Goal: Task Accomplishment & Management: Use online tool/utility

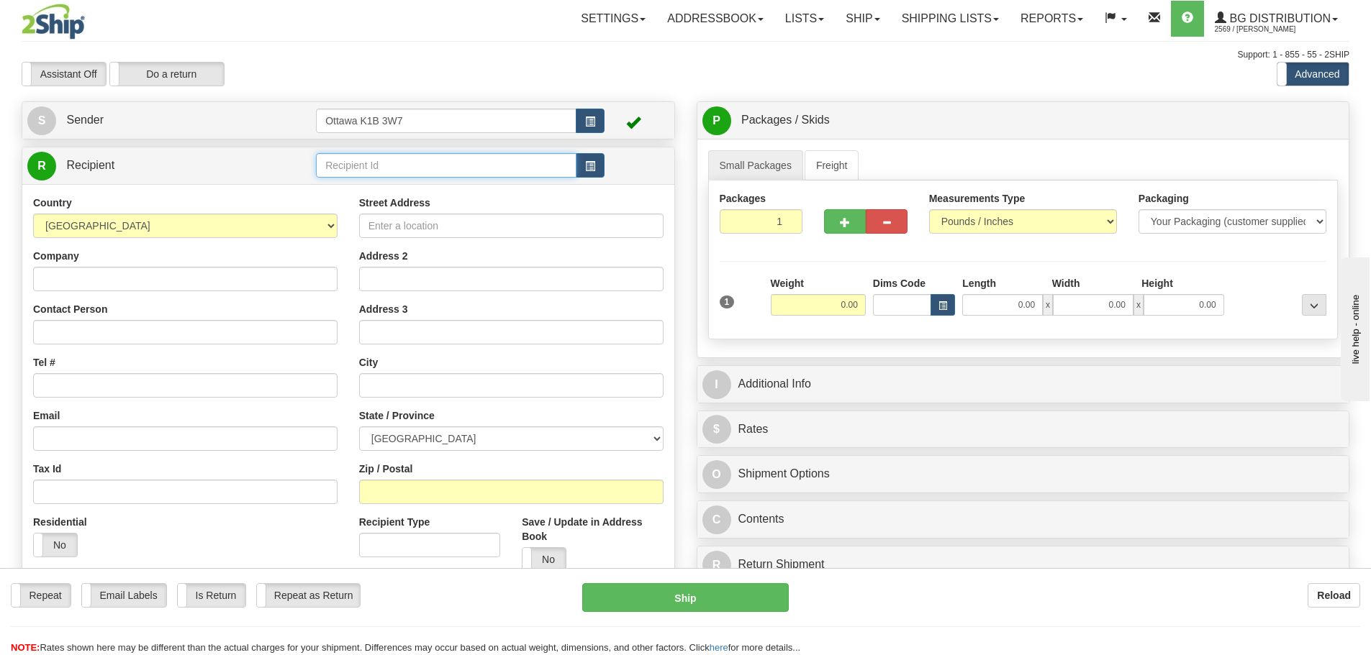
click at [453, 169] on input "text" at bounding box center [446, 165] width 260 height 24
type input "910766"
click at [708, 74] on div "Assistant On Assistant Off Do a return Do a return Previous Next Standard Advan…" at bounding box center [685, 74] width 1349 height 24
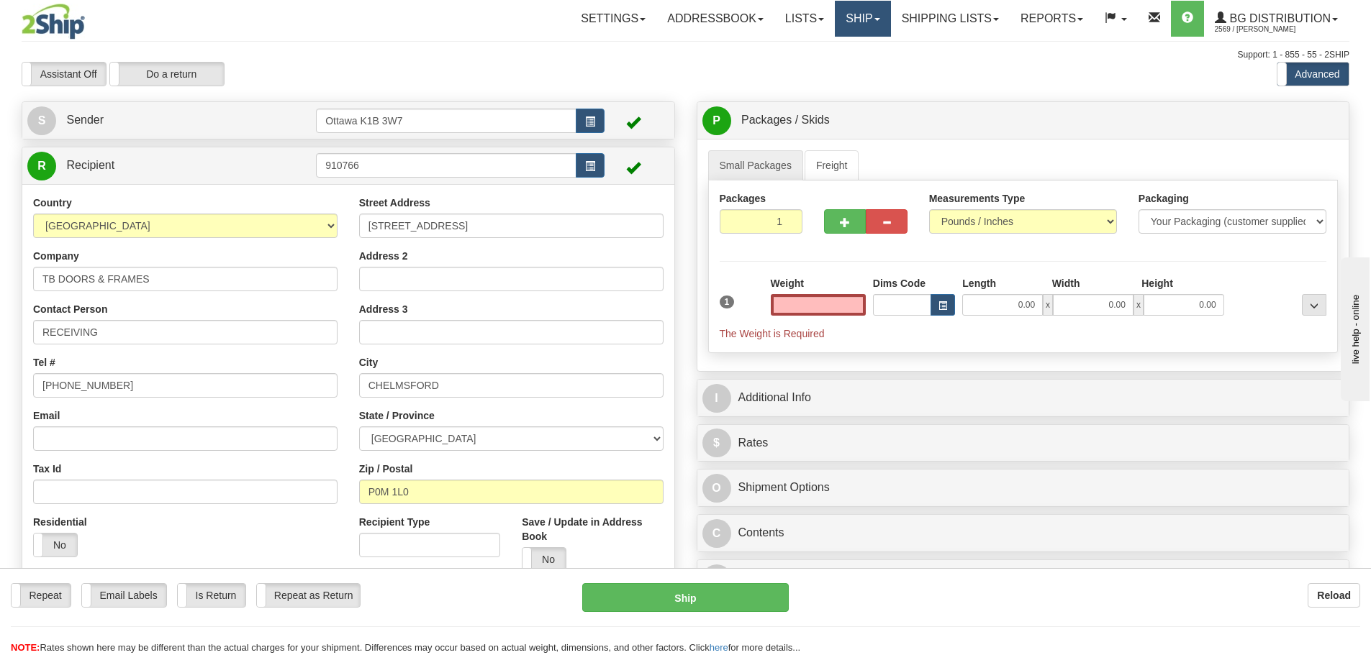
type input "0.00"
click at [860, 10] on link "Ship" at bounding box center [862, 19] width 55 height 36
click at [824, 42] on link "Ship Screen" at bounding box center [833, 50] width 114 height 19
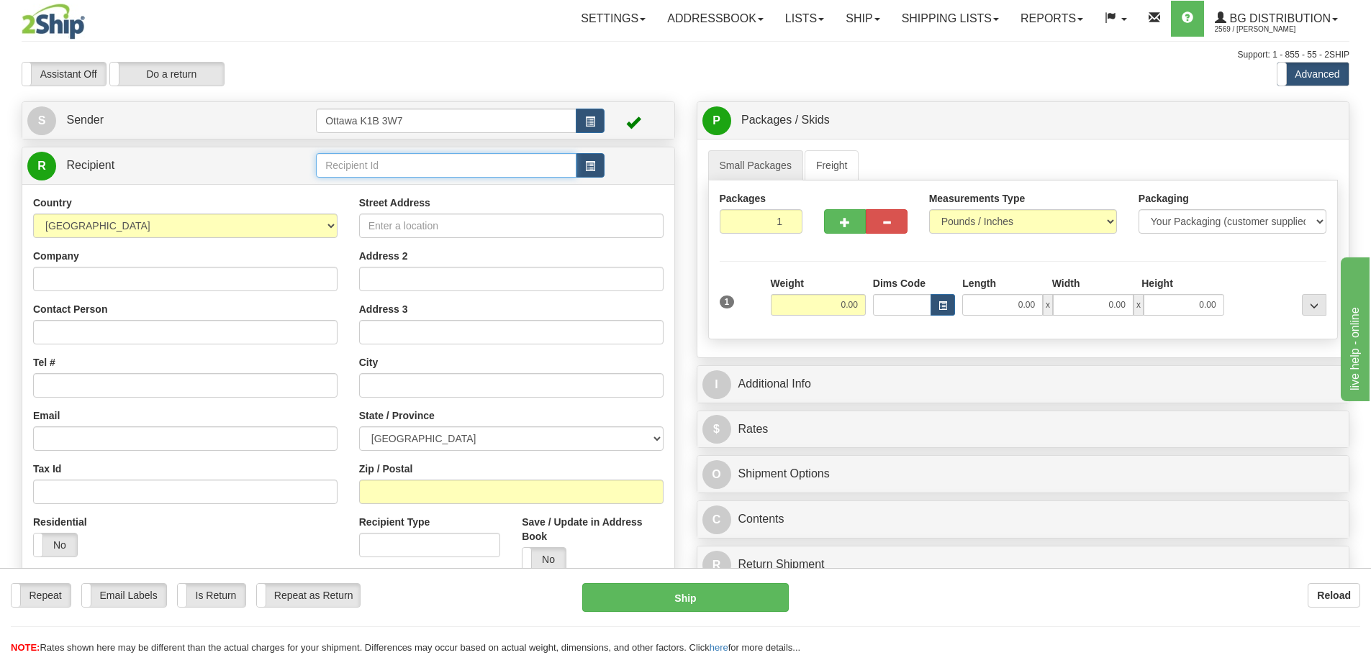
drag, startPoint x: 337, startPoint y: 176, endPoint x: 350, endPoint y: 176, distance: 12.2
click at [337, 176] on input "text" at bounding box center [446, 165] width 260 height 24
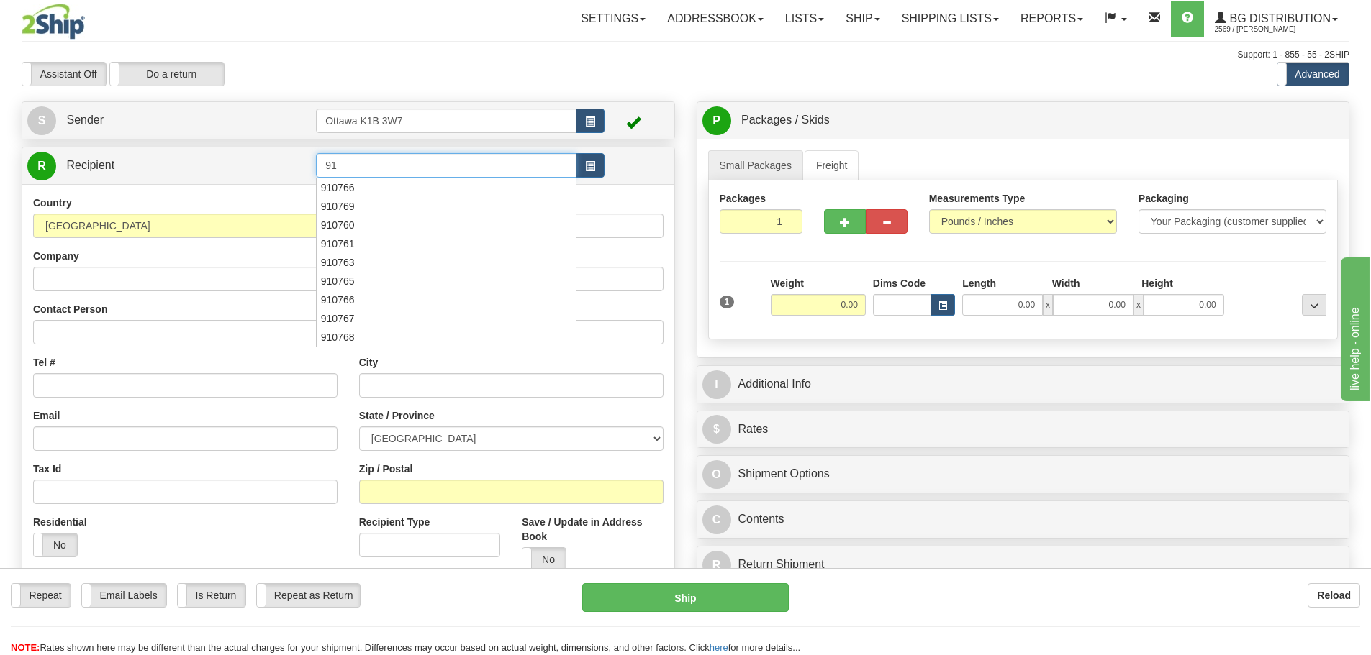
type input "9"
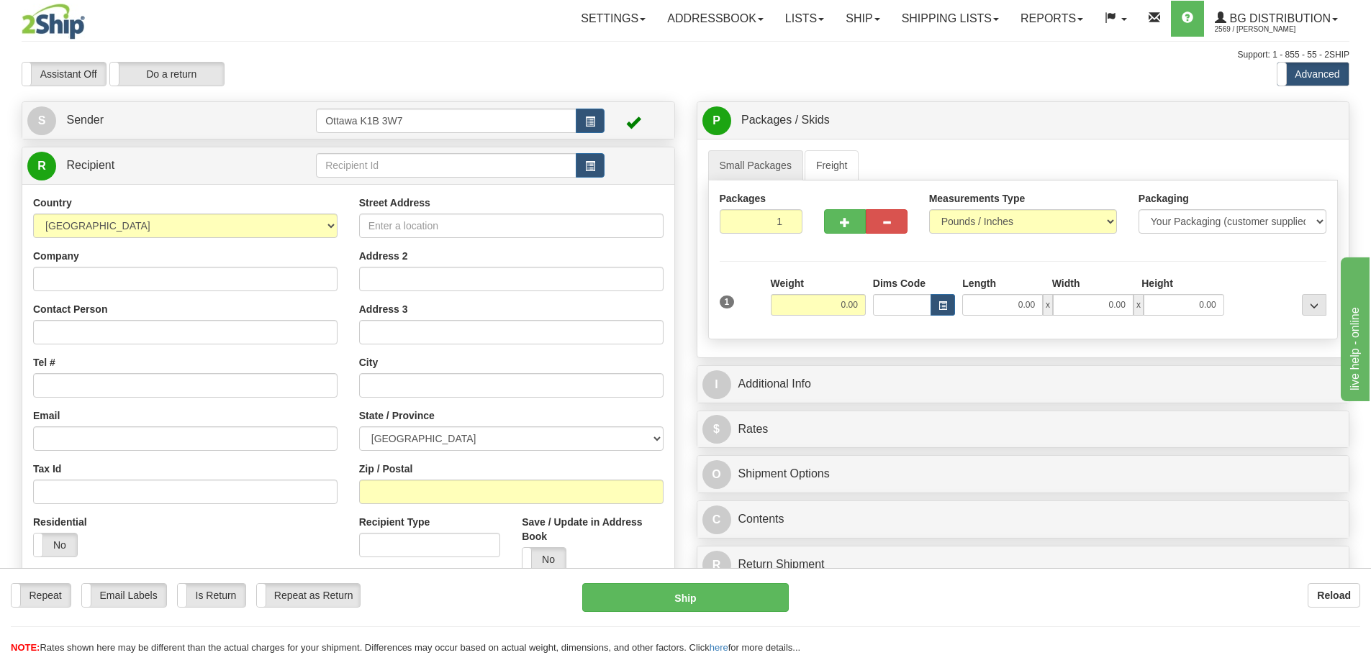
click at [645, 60] on div "Support: 1 - 855 - 55 - 2SHIP" at bounding box center [685, 55] width 1327 height 12
click at [499, 182] on div "R Recipient" at bounding box center [348, 165] width 652 height 37
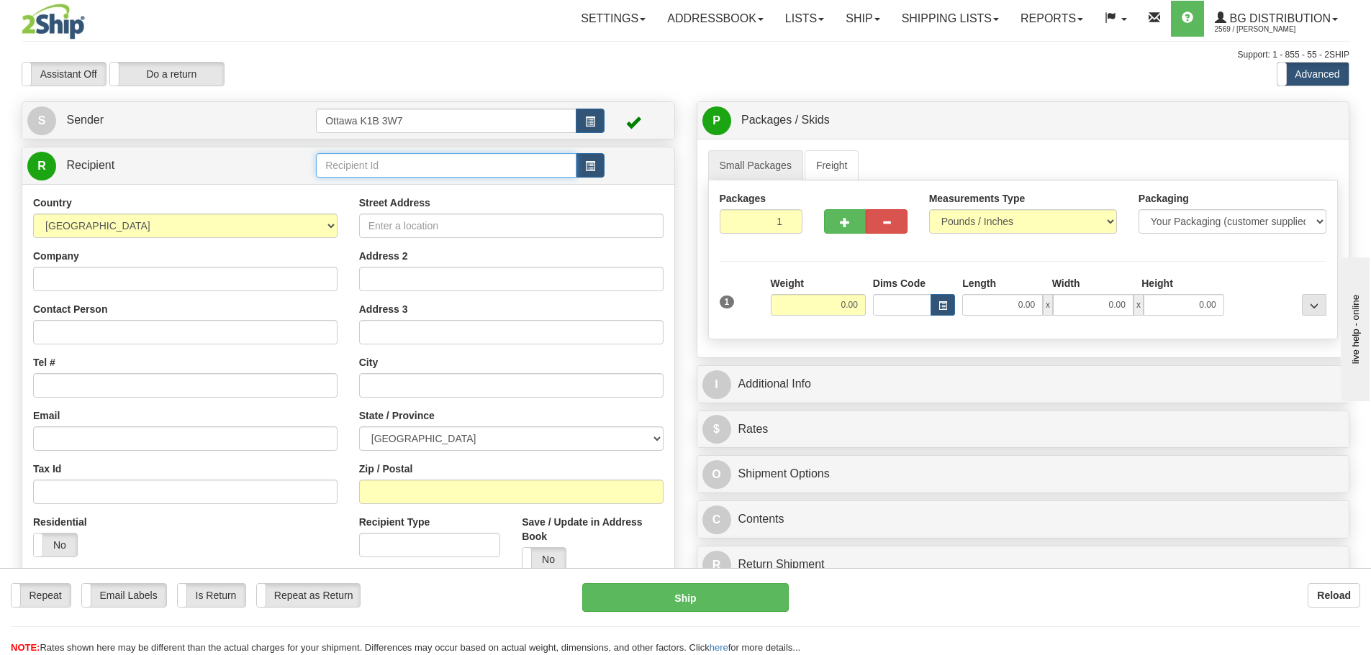
click at [499, 172] on input "text" at bounding box center [446, 165] width 260 height 24
type input "60163"
click at [516, 68] on div "Assistant On Assistant Off Do a return Do a return" at bounding box center [292, 74] width 562 height 24
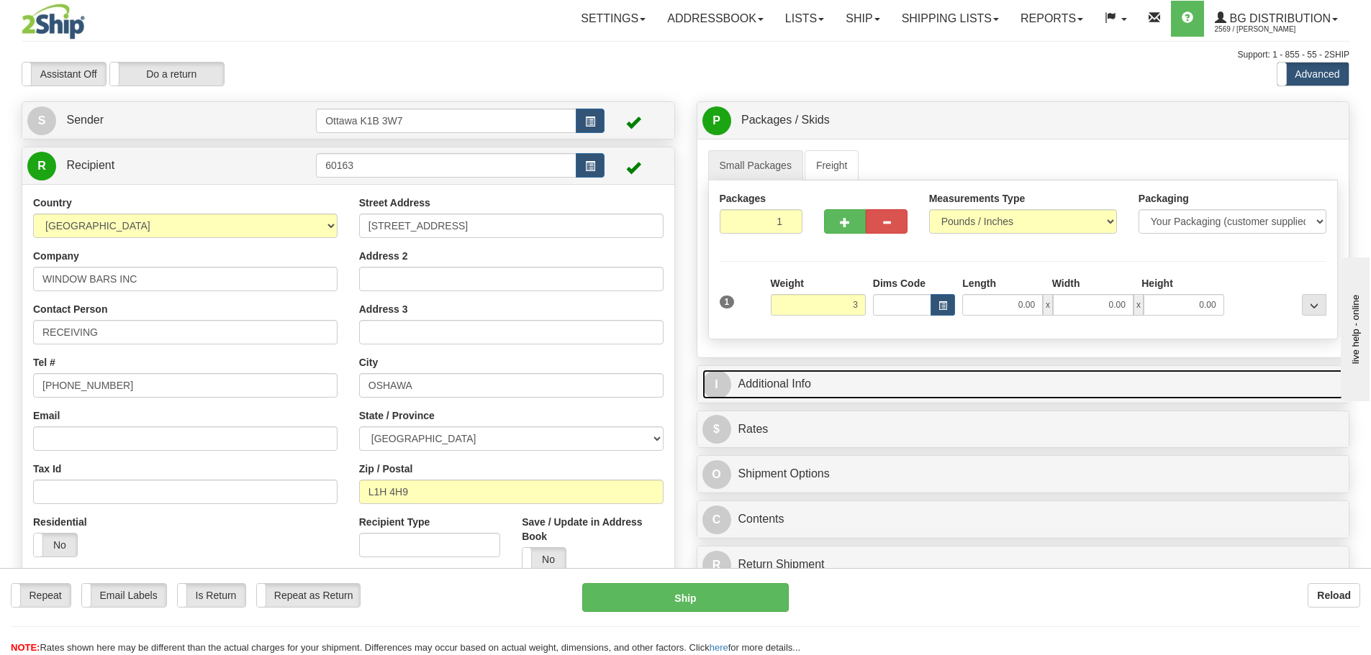
click at [867, 381] on link "I Additional Info" at bounding box center [1023, 384] width 642 height 29
type input "3.00"
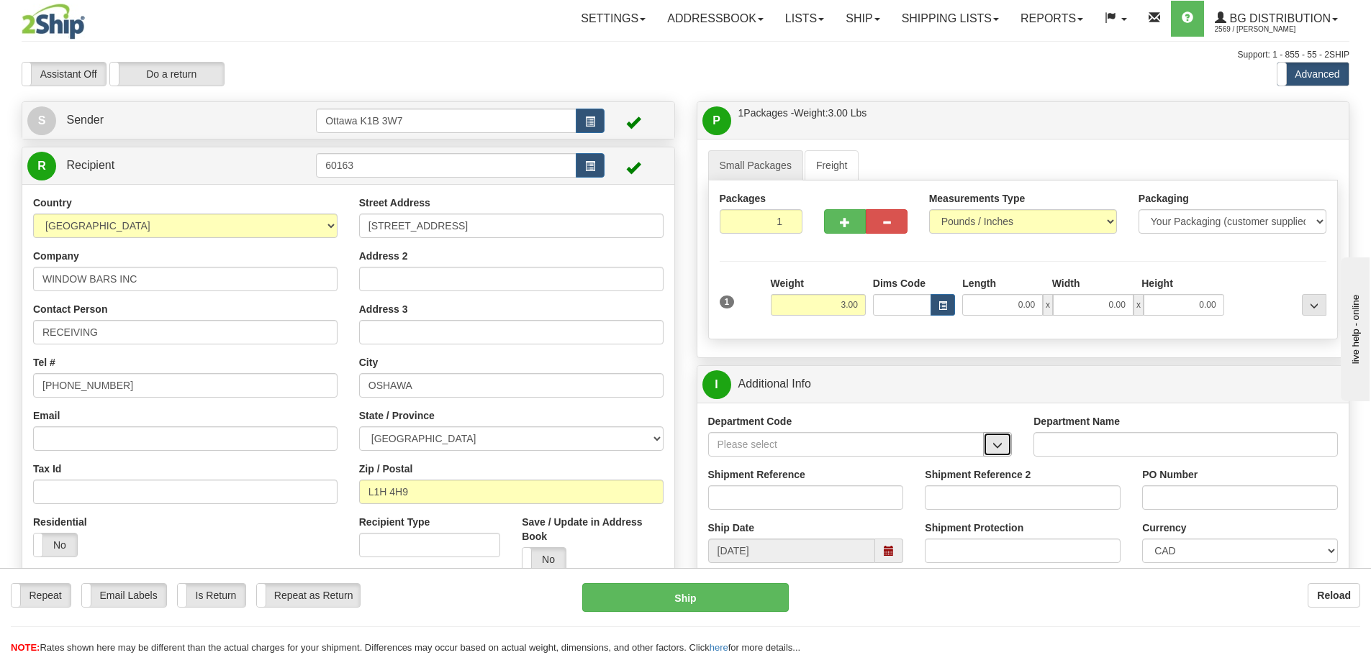
click at [993, 453] on button "button" at bounding box center [997, 444] width 29 height 24
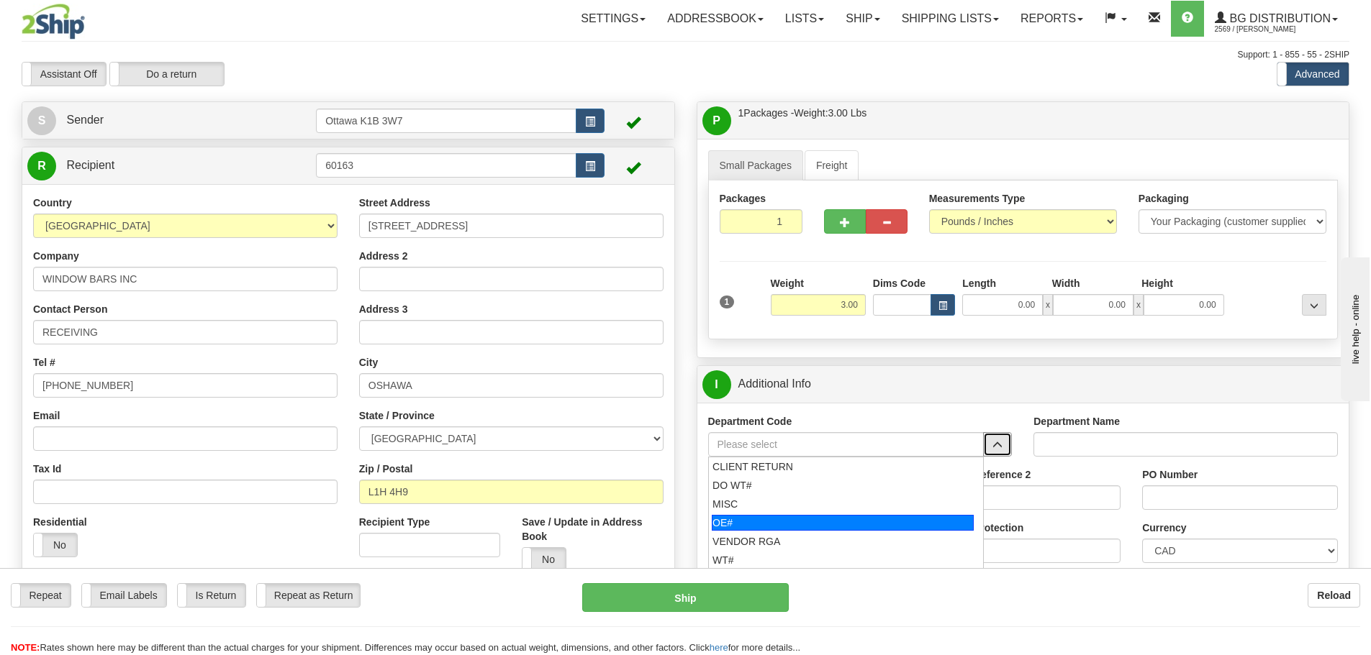
click at [896, 518] on div "OE#" at bounding box center [843, 523] width 262 height 16
type input "OE#"
type input "ORDERS"
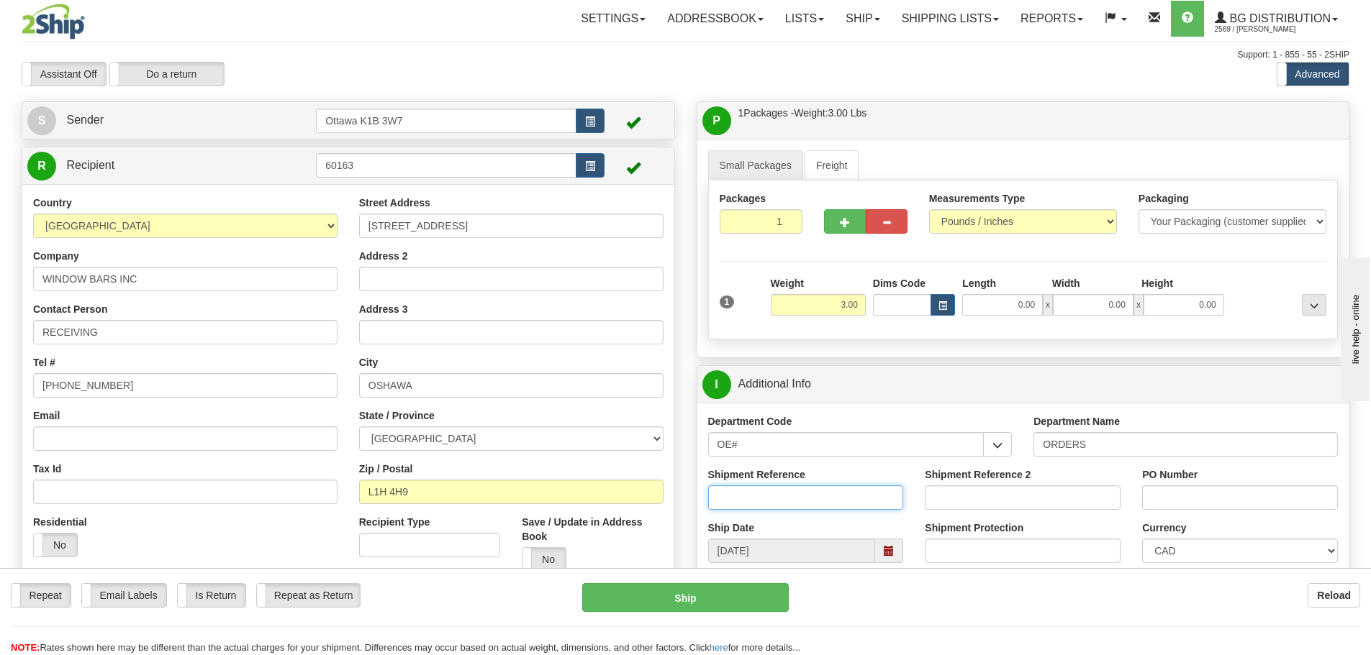
click at [867, 501] on input "Shipment Reference" at bounding box center [806, 498] width 196 height 24
click at [753, 445] on input "OE#" at bounding box center [846, 444] width 276 height 24
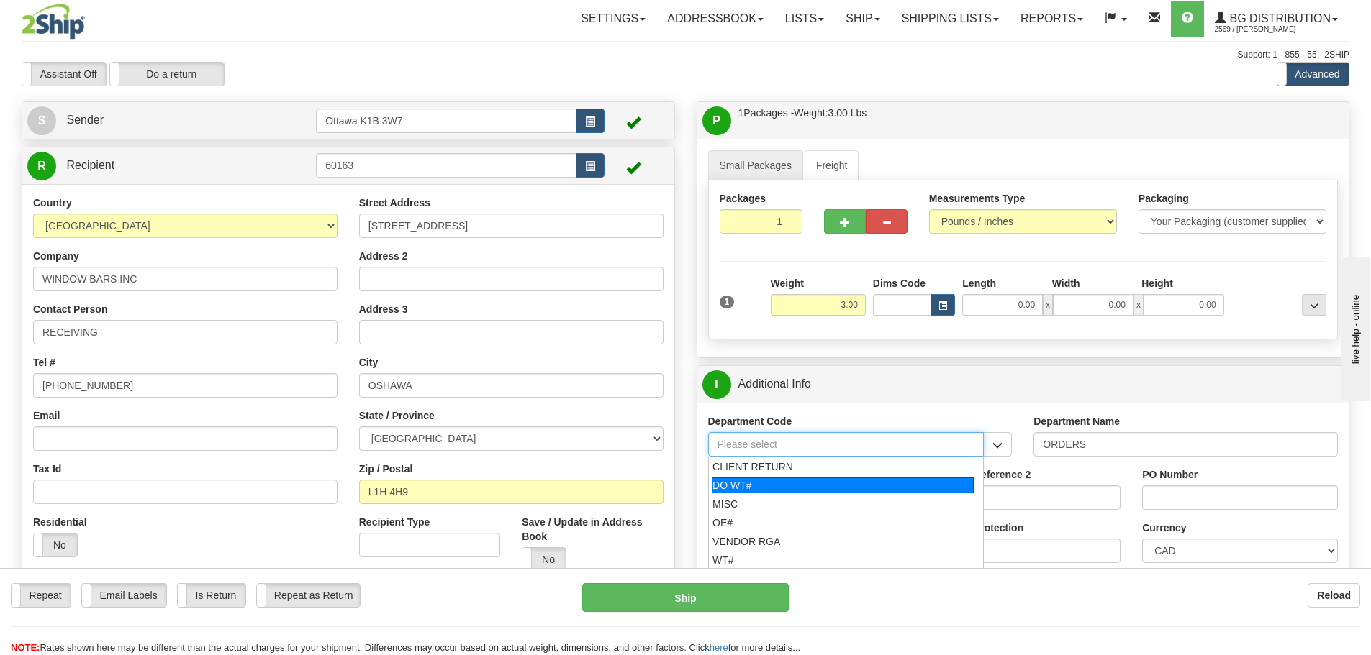
click at [824, 480] on div "DO WT#" at bounding box center [843, 486] width 262 height 16
type input "DO WT#"
type input "DIRECT ORDERS"
type input "DO WT#"
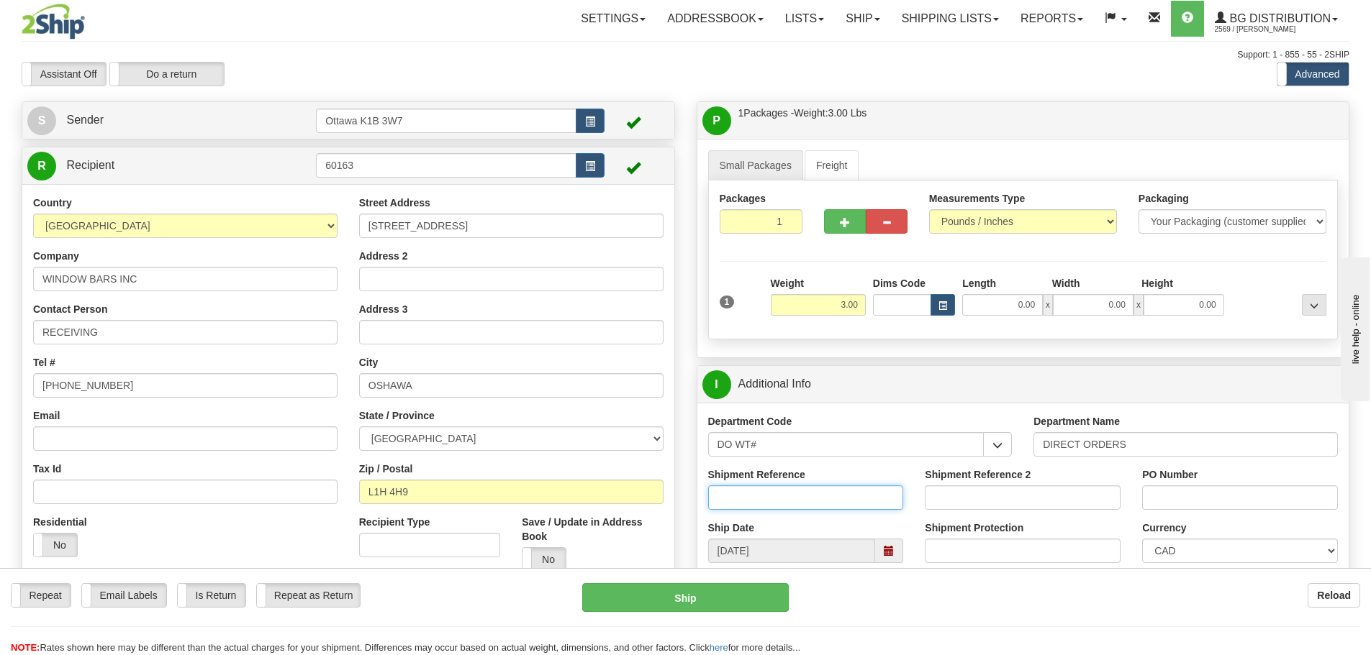
click at [808, 499] on input "Shipment Reference" at bounding box center [806, 498] width 196 height 24
type input "165072-00"
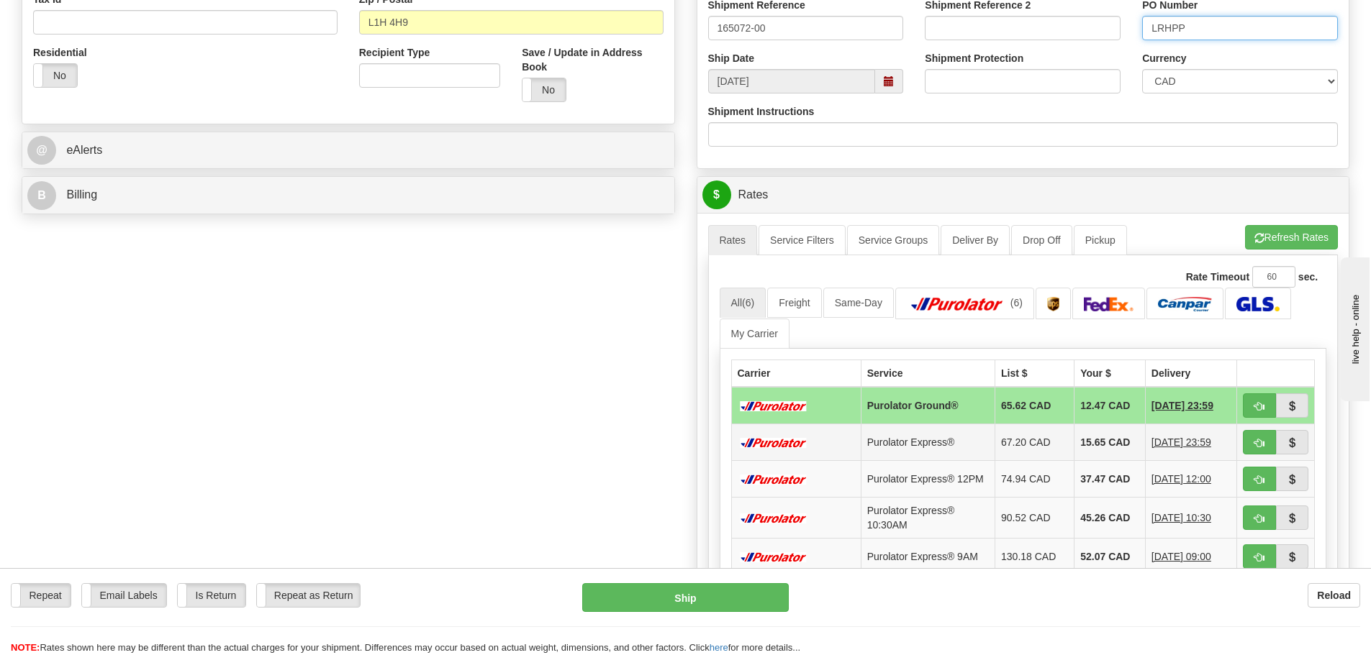
scroll to position [504, 0]
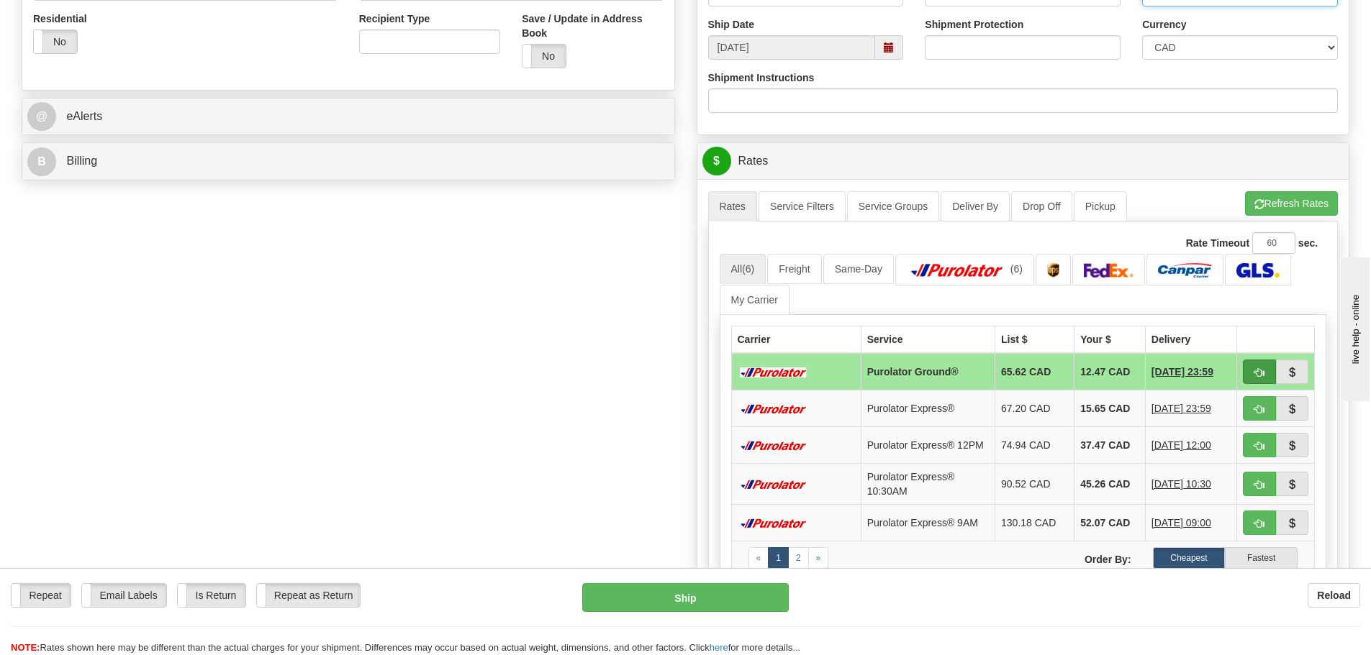
type input "LRHPP"
click at [1249, 376] on button "button" at bounding box center [1258, 372] width 33 height 24
type input "260"
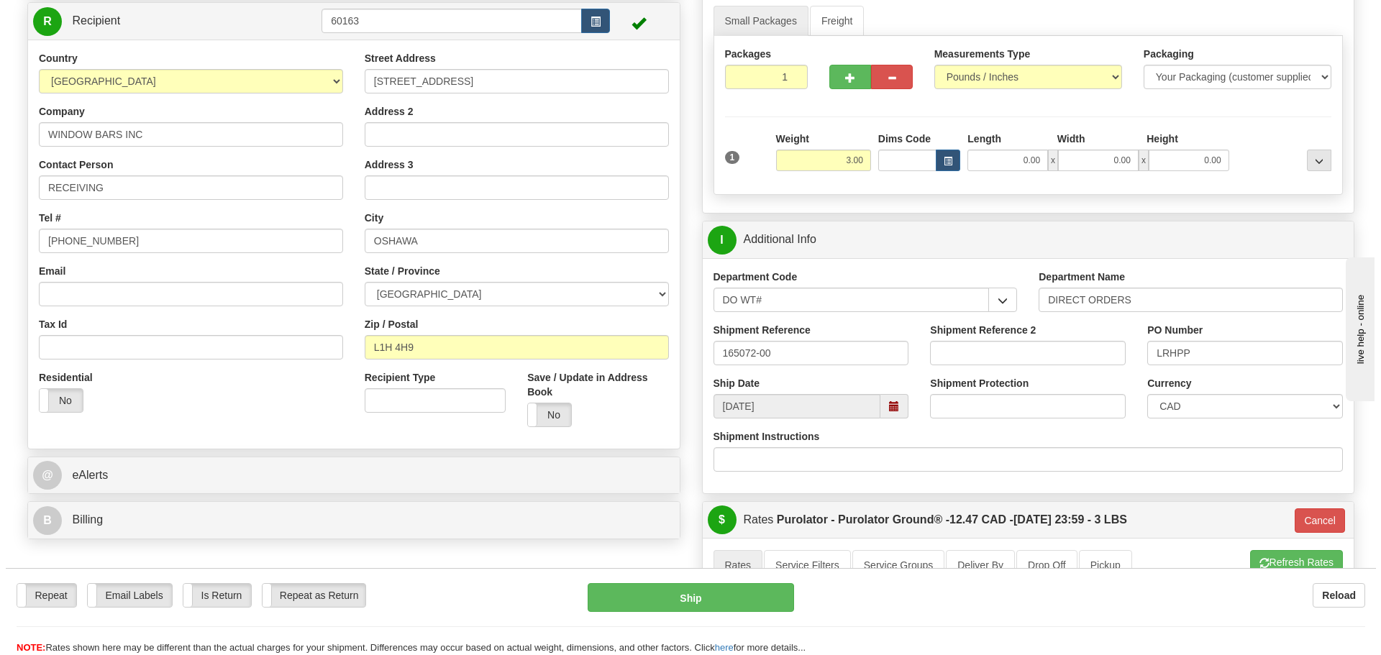
scroll to position [144, 0]
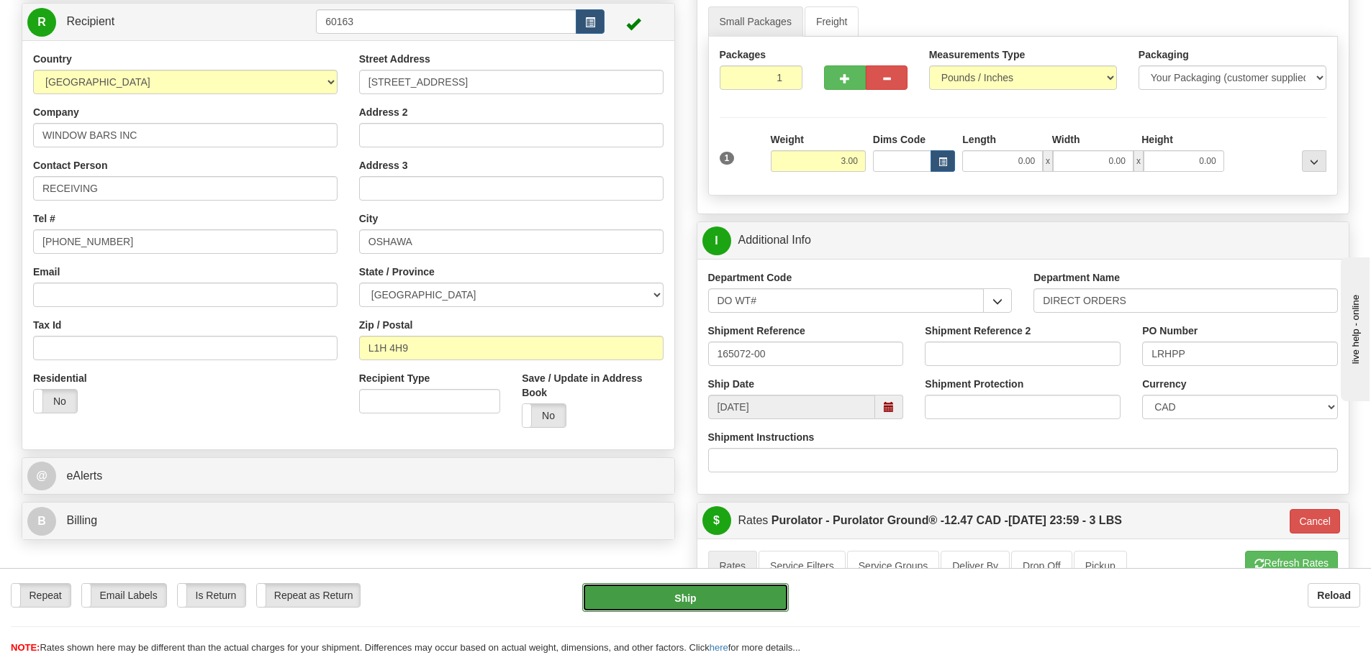
click at [724, 591] on button "Ship" at bounding box center [685, 597] width 206 height 29
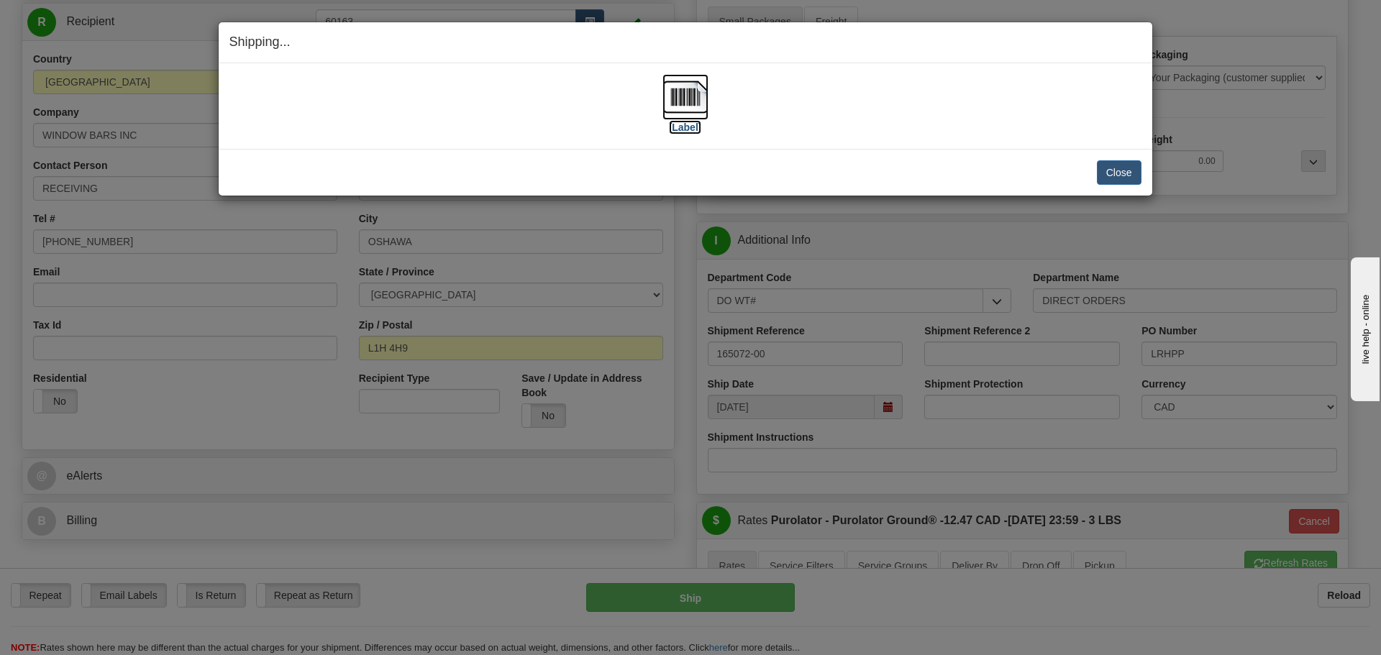
click at [683, 131] on label "[Label]" at bounding box center [685, 127] width 33 height 14
click at [1115, 171] on button "Close" at bounding box center [1119, 172] width 45 height 24
